Goal: Find specific page/section: Find specific page/section

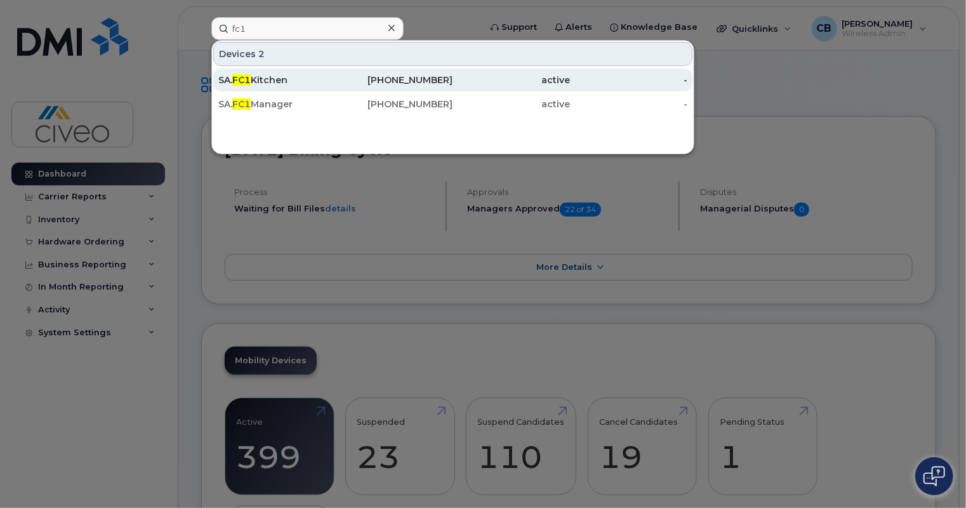
type input "fc1"
click at [336, 72] on div "SA. FC1 Kitchen" at bounding box center [394, 80] width 117 height 23
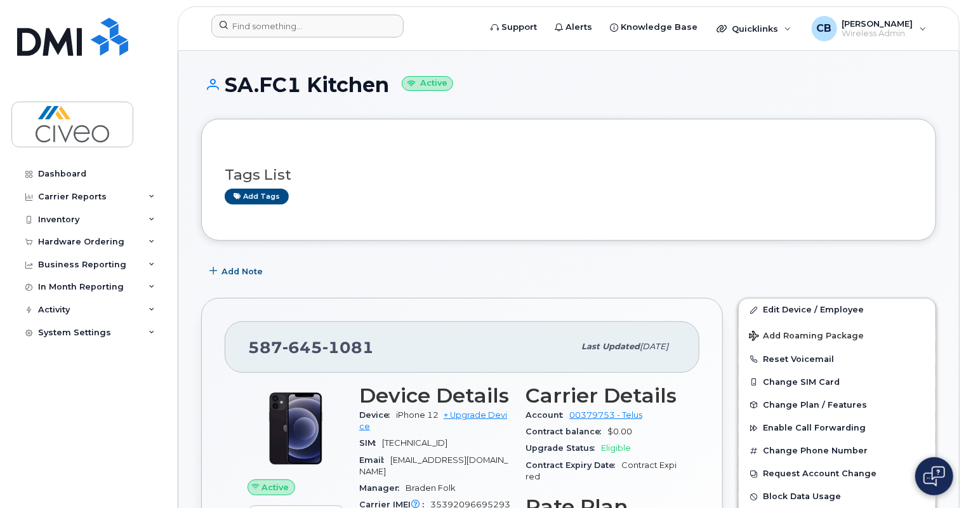
click at [307, 40] on div at bounding box center [341, 29] width 281 height 28
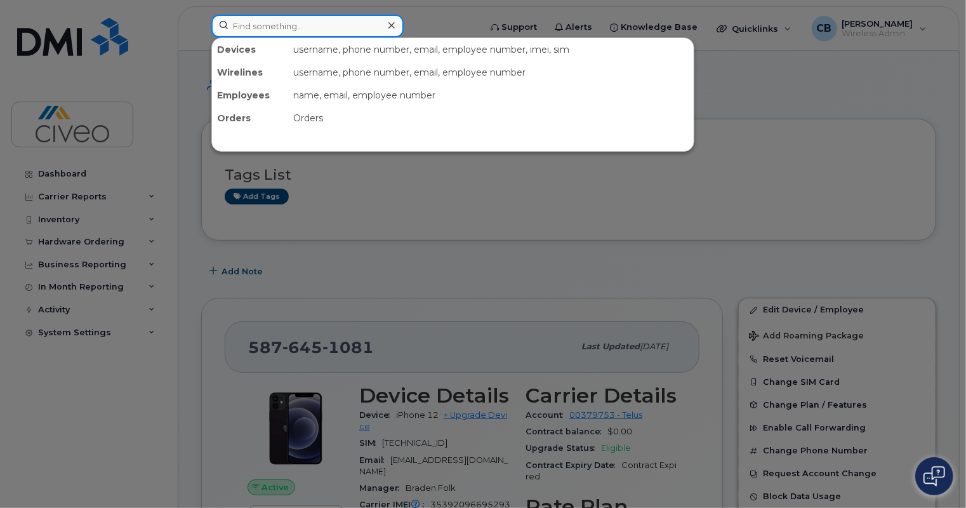
click at [303, 34] on input at bounding box center [307, 26] width 192 height 23
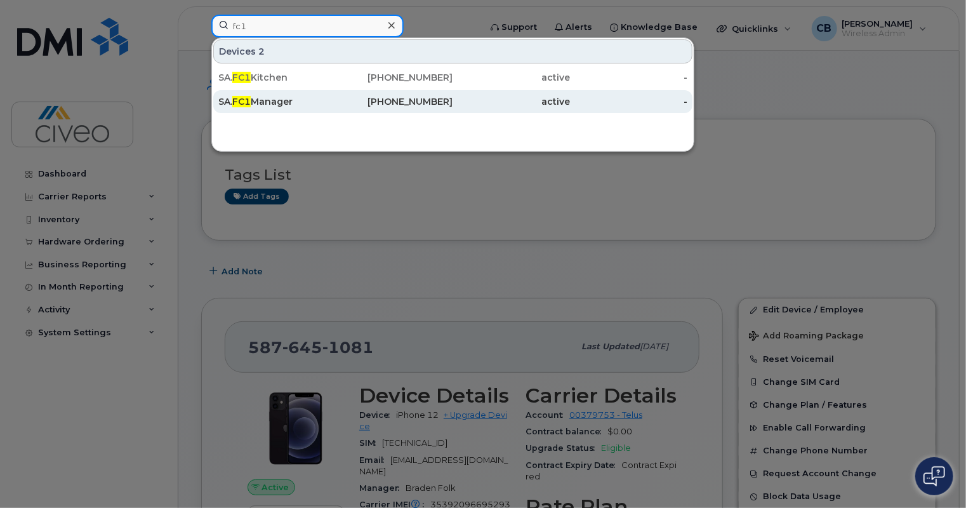
type input "fc1"
click at [288, 102] on div "SA. FC1 Manager" at bounding box center [276, 101] width 117 height 13
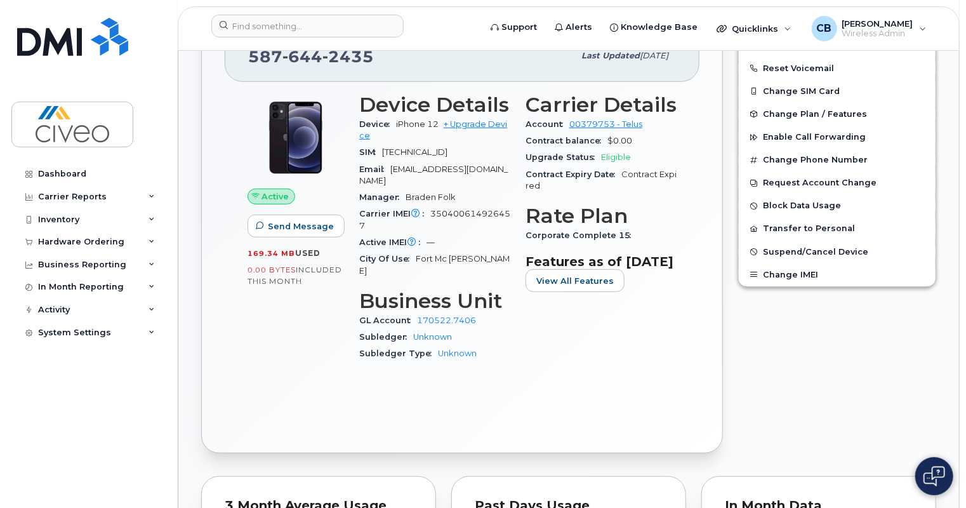
scroll to position [204, 0]
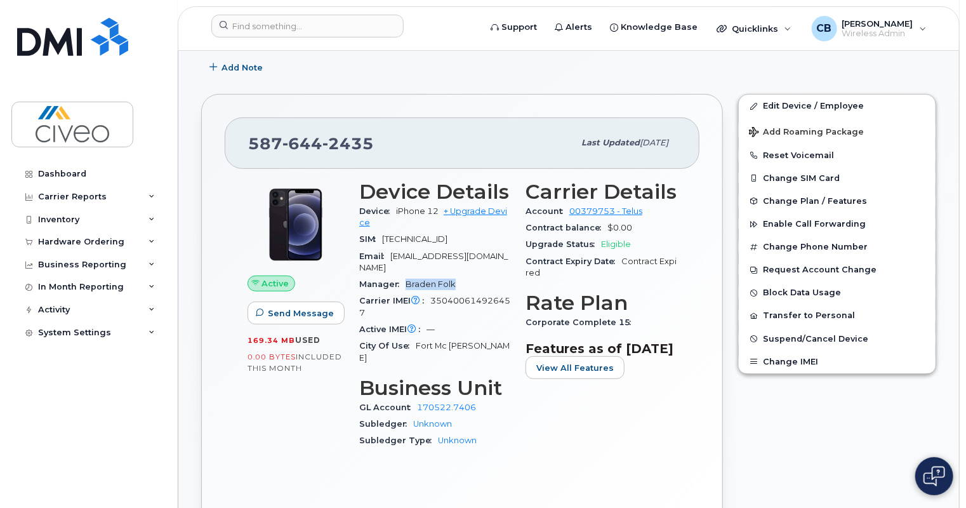
drag, startPoint x: 457, startPoint y: 269, endPoint x: 406, endPoint y: 269, distance: 50.8
click at [406, 276] on div "Manager Braden Folk" at bounding box center [434, 284] width 151 height 17
copy span "Braden Folk"
click at [452, 258] on span "SA.FC1Manager@civeo.com" at bounding box center [433, 261] width 149 height 21
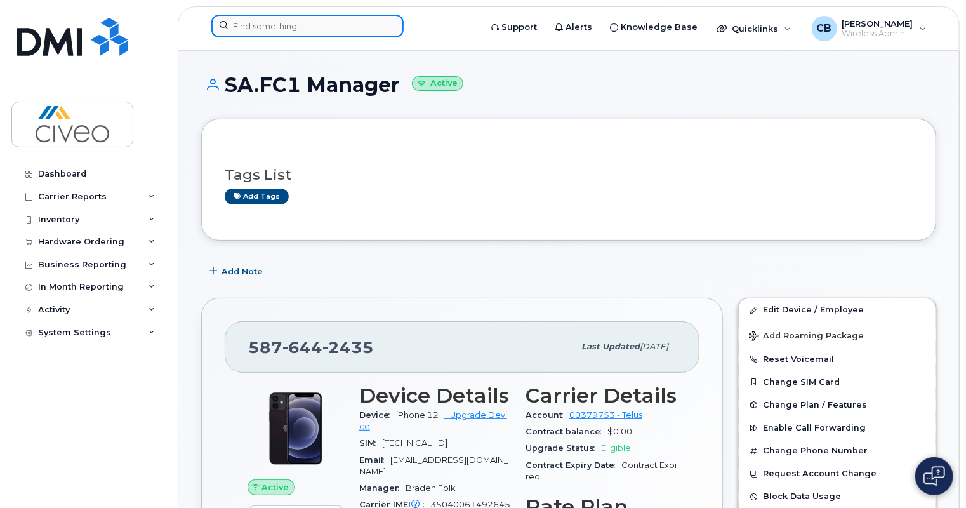
click at [340, 36] on input at bounding box center [307, 26] width 192 height 23
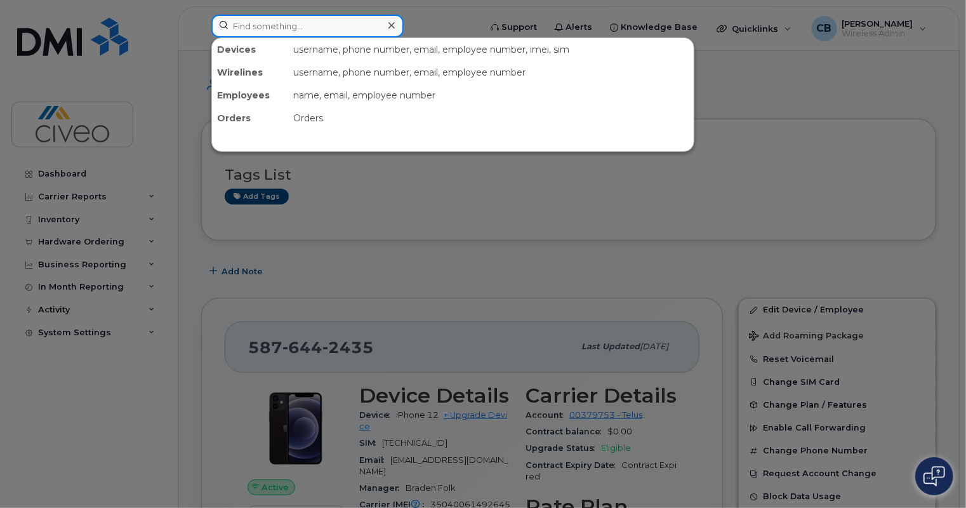
paste input "Braden Folk"
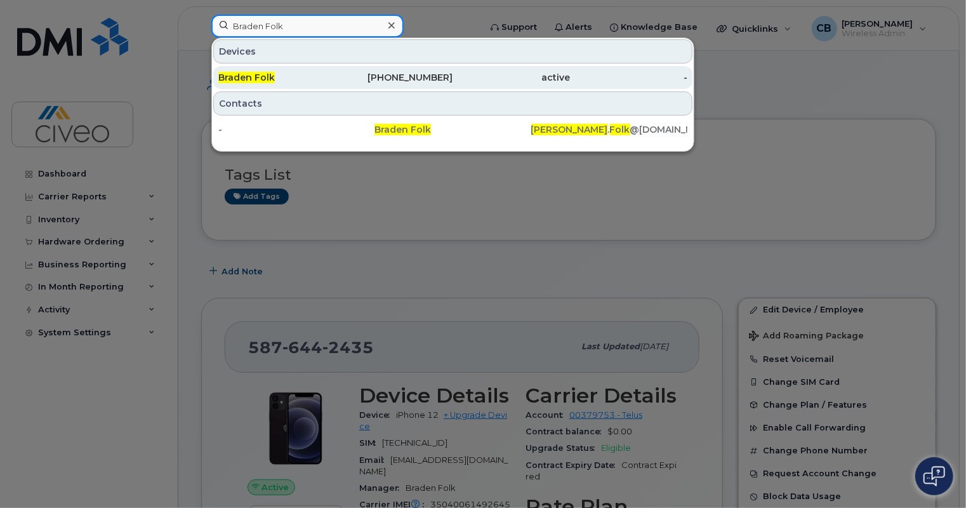
type input "Braden Folk"
click at [310, 76] on div "Braden Folk" at bounding box center [276, 77] width 117 height 13
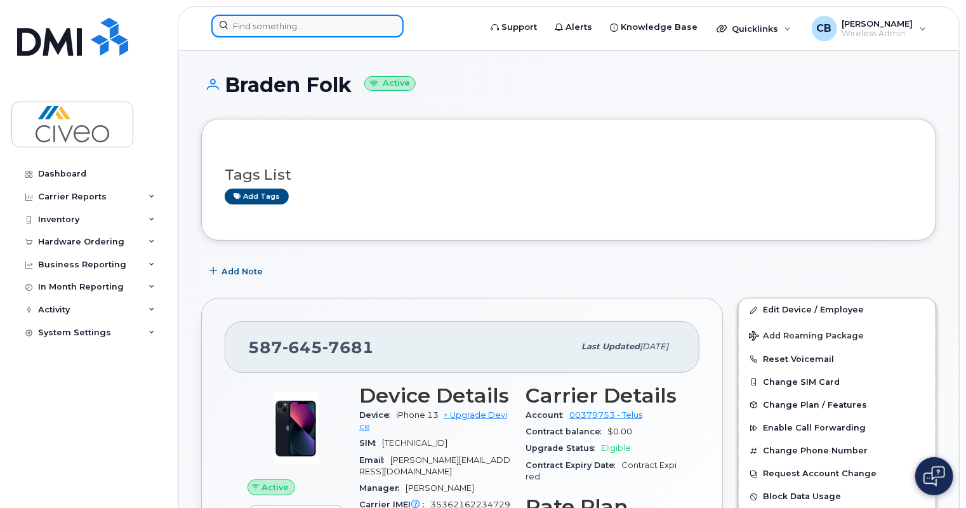
click at [342, 20] on input at bounding box center [307, 26] width 192 height 23
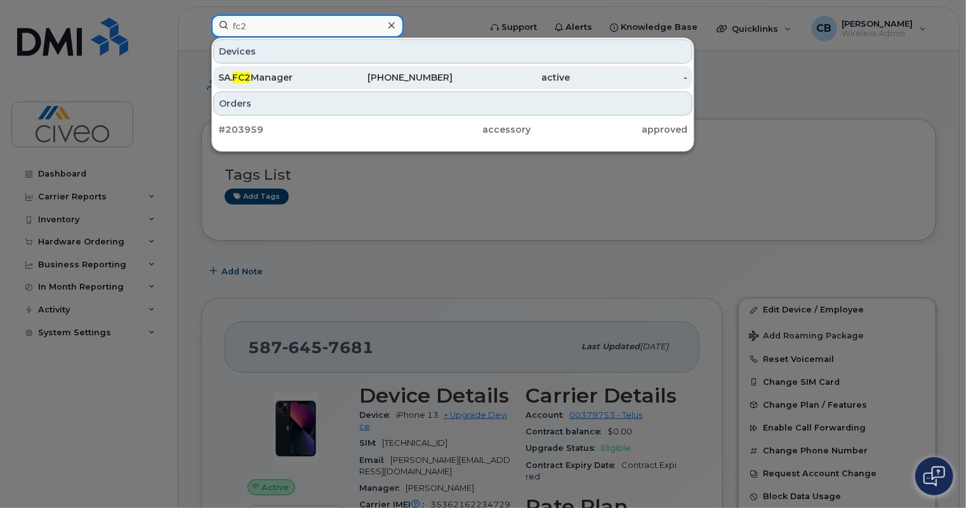
type input "fc2"
click at [453, 67] on div "587-646-0589" at bounding box center [511, 77] width 117 height 23
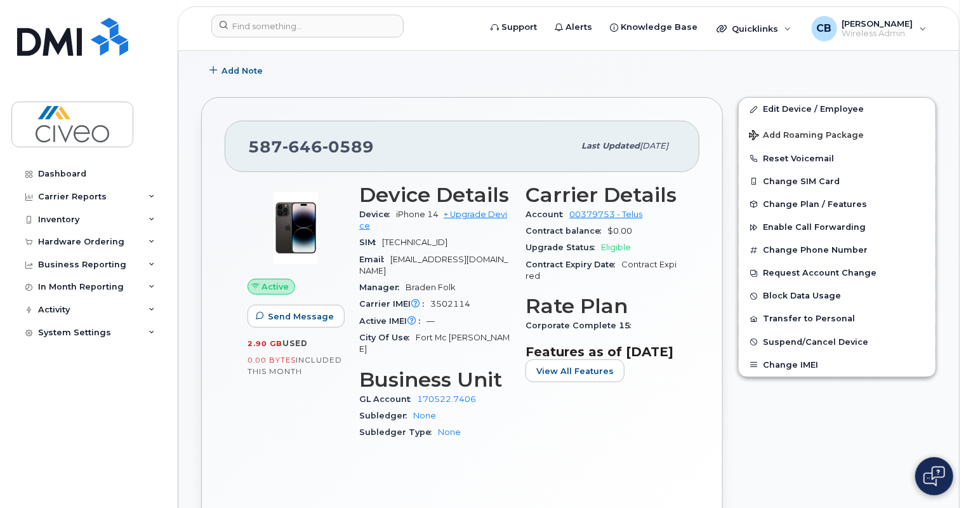
scroll to position [202, 0]
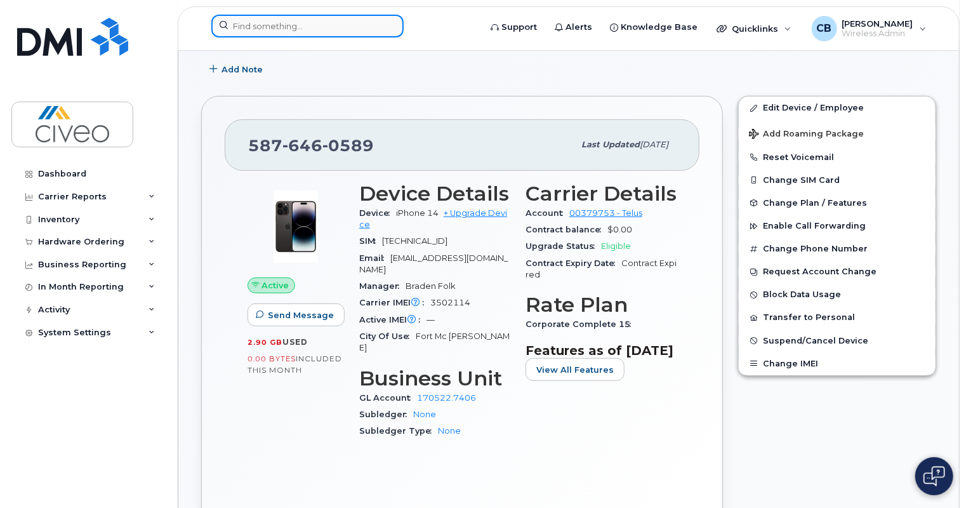
click at [334, 29] on input at bounding box center [307, 26] width 192 height 23
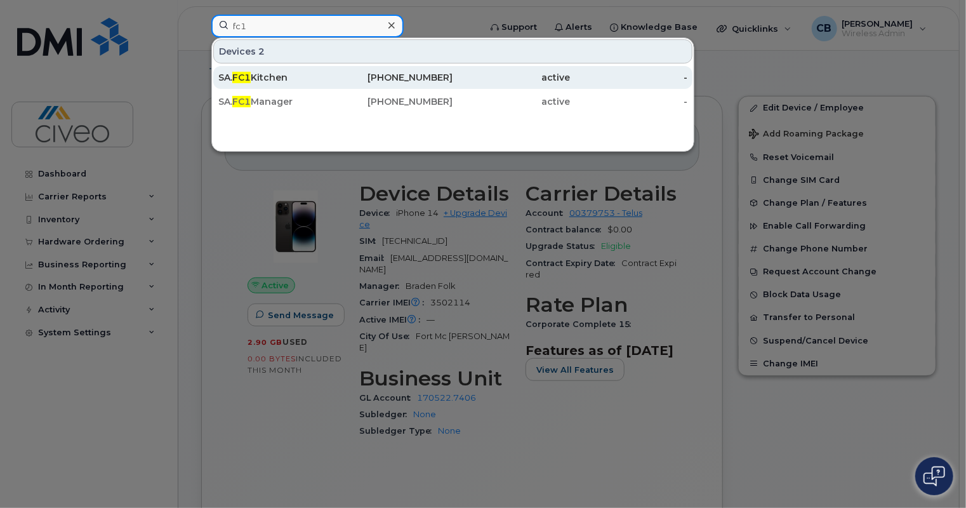
type input "fc1"
click at [336, 83] on div "SA. FC1 Kitchen" at bounding box center [394, 77] width 117 height 23
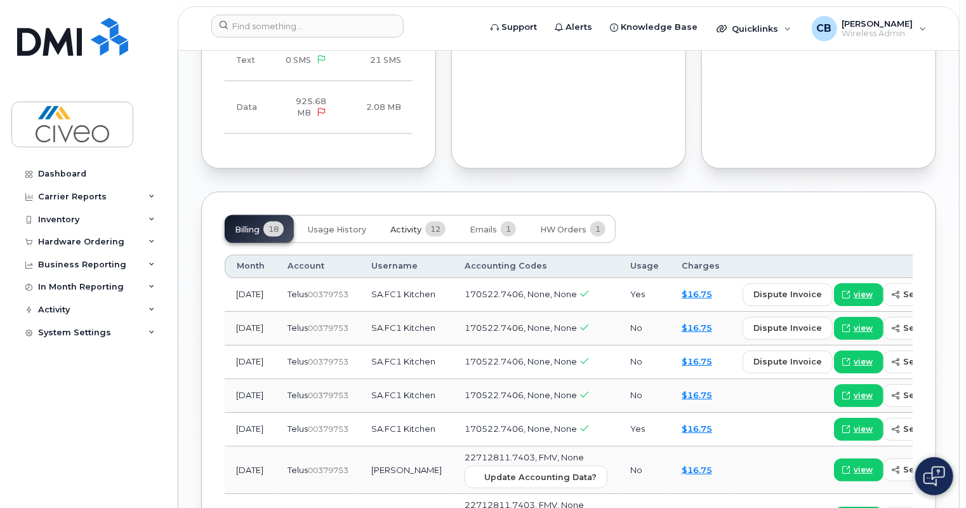
click at [440, 215] on button "Activity 12" at bounding box center [418, 229] width 76 height 28
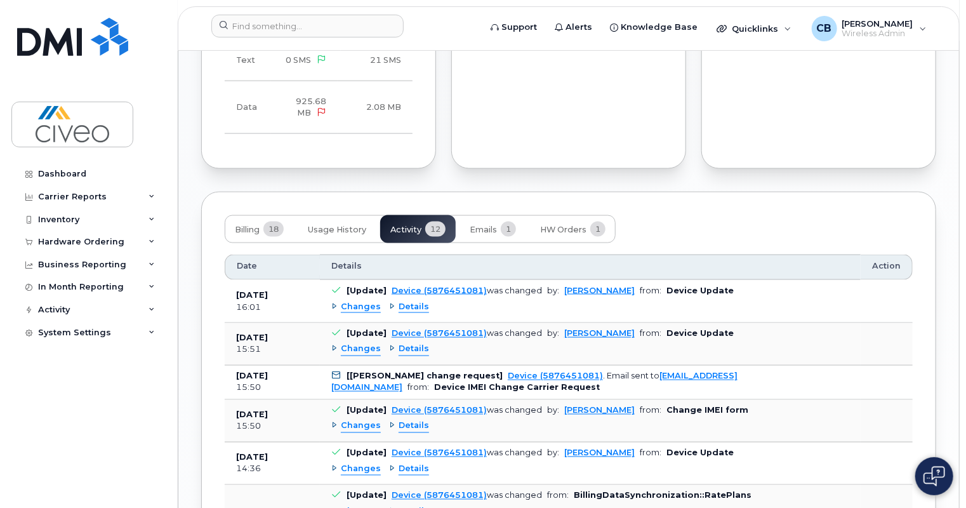
scroll to position [1024, 0]
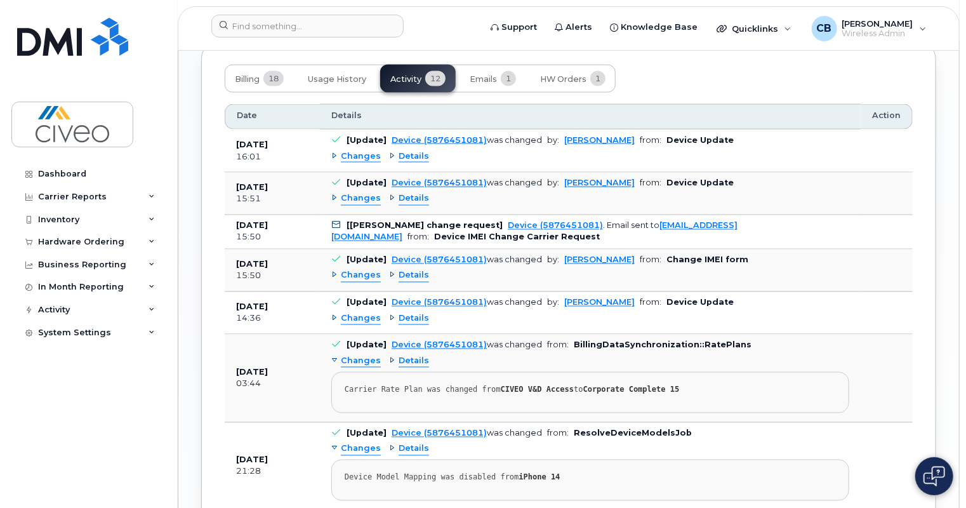
click at [355, 193] on span "Changes" at bounding box center [361, 199] width 40 height 12
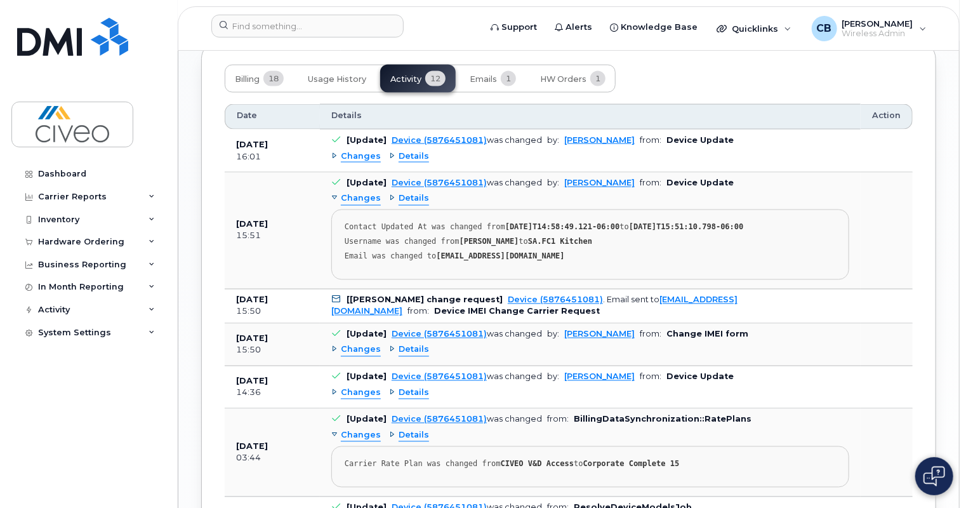
click at [355, 193] on span "Changes" at bounding box center [361, 199] width 40 height 12
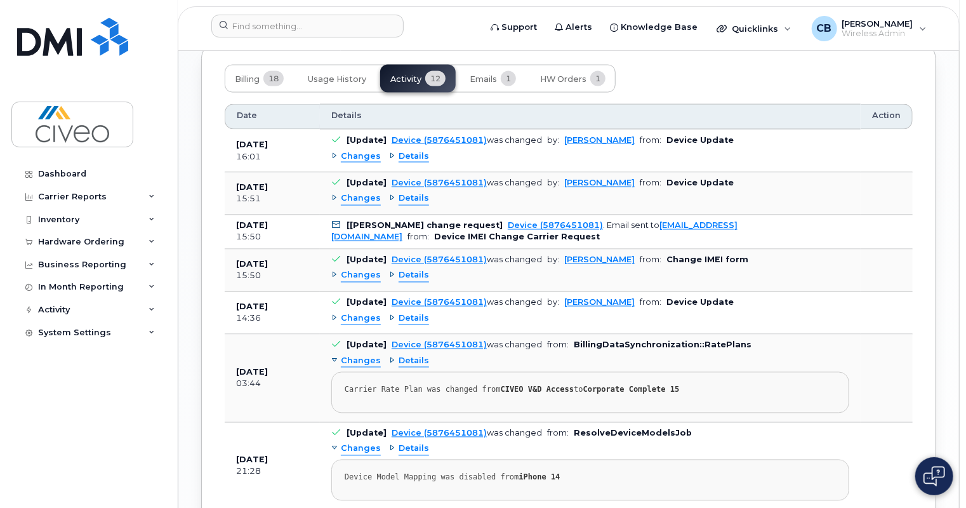
click at [354, 144] on td "[Update] Device (5876451081) was changed by: [PERSON_NAME] from: Device Update …" at bounding box center [590, 150] width 541 height 43
click at [352, 150] on span "Changes" at bounding box center [361, 156] width 40 height 12
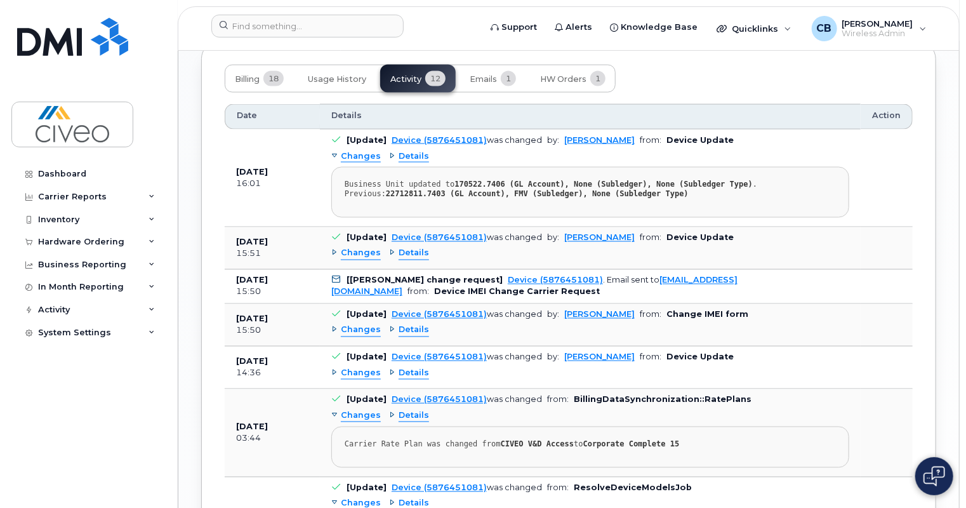
click at [399, 150] on span "Details" at bounding box center [414, 156] width 30 height 12
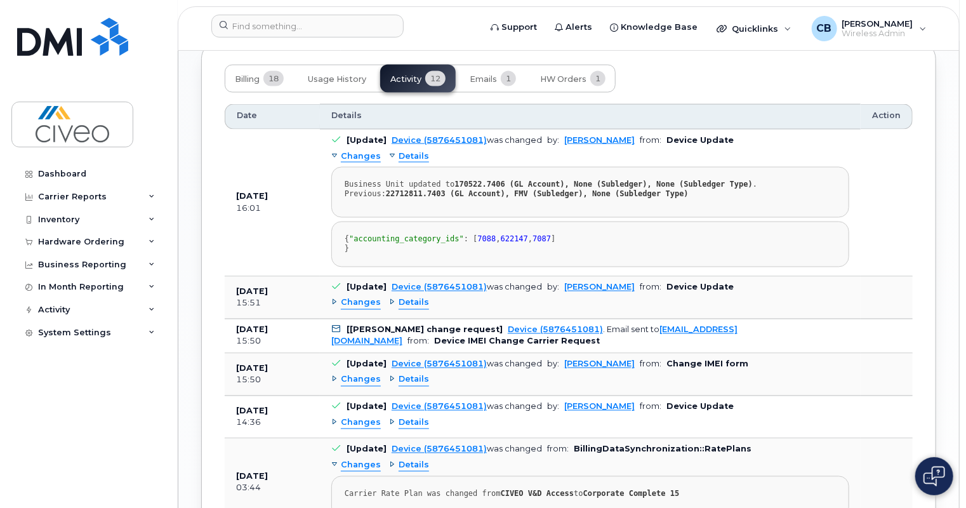
click at [399, 150] on span "Details" at bounding box center [414, 156] width 30 height 12
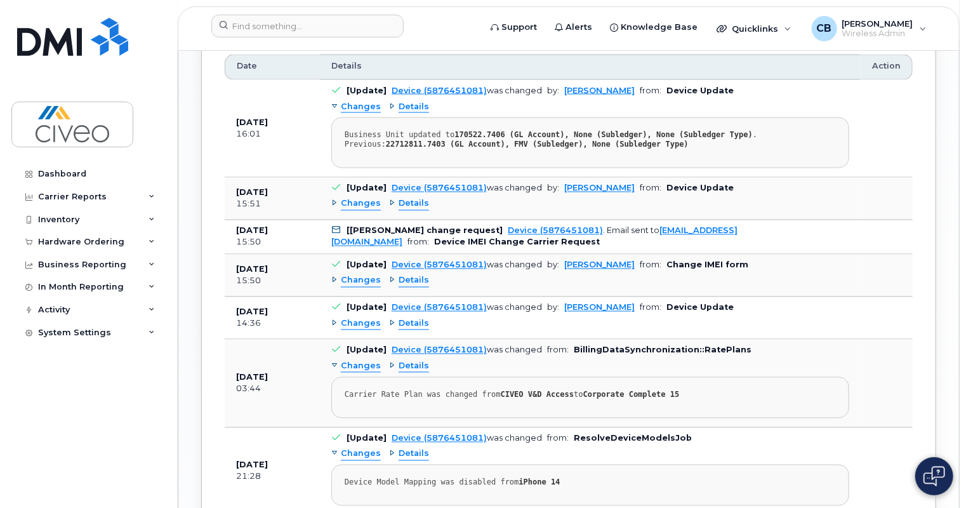
scroll to position [1009, 0]
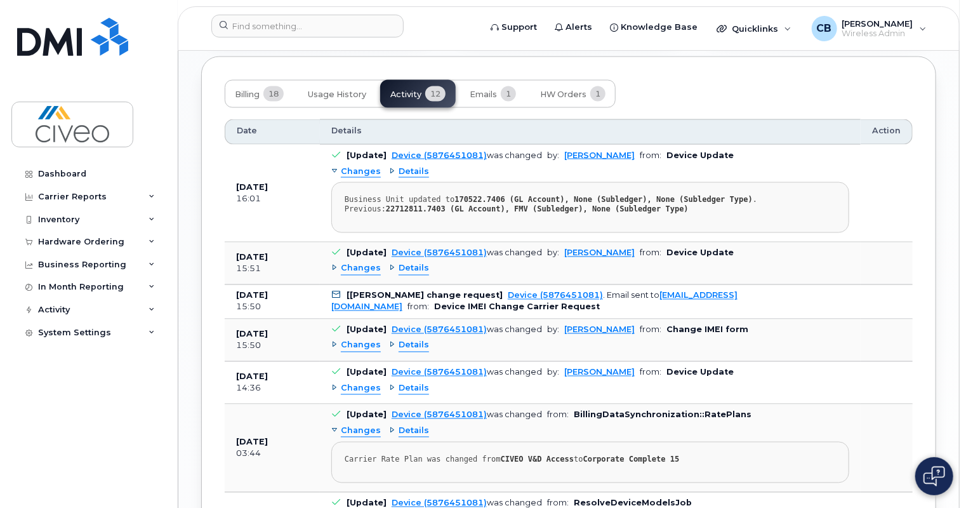
click at [356, 263] on span "Changes" at bounding box center [361, 269] width 40 height 12
